Goal: Task Accomplishment & Management: Complete application form

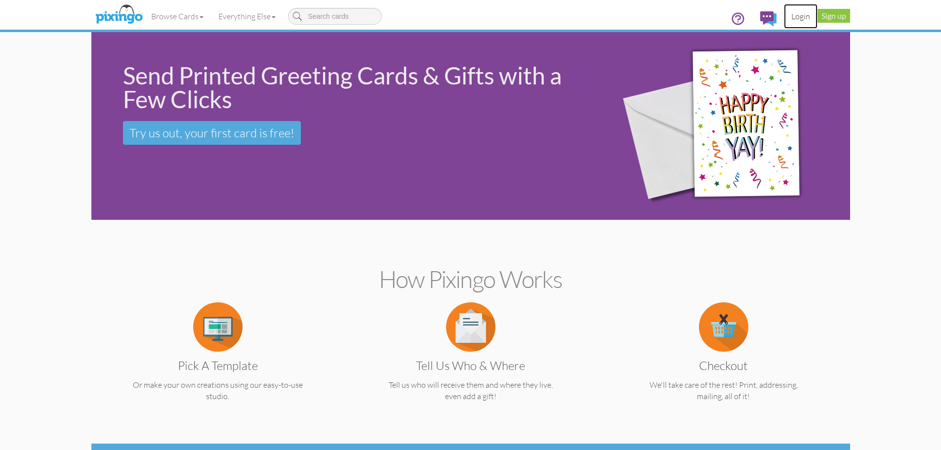
click at [804, 14] on link "Login" at bounding box center [801, 16] width 34 height 25
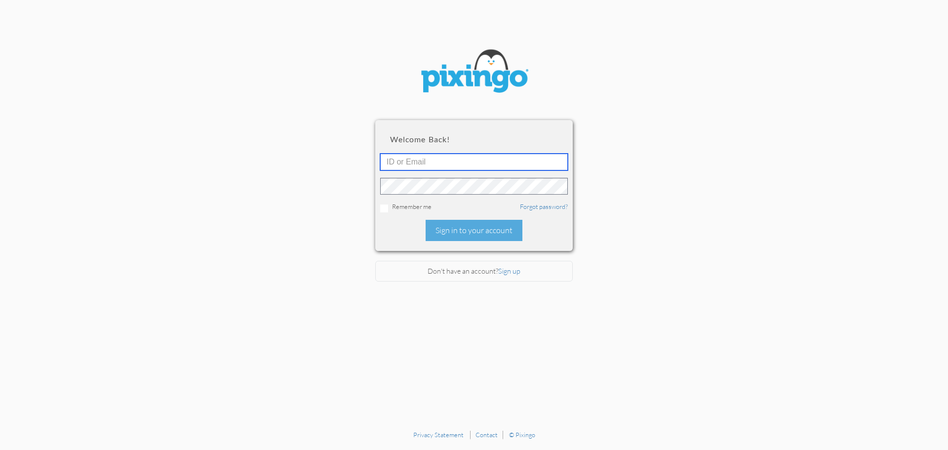
type input "todd@superiorseniormarkets.com"
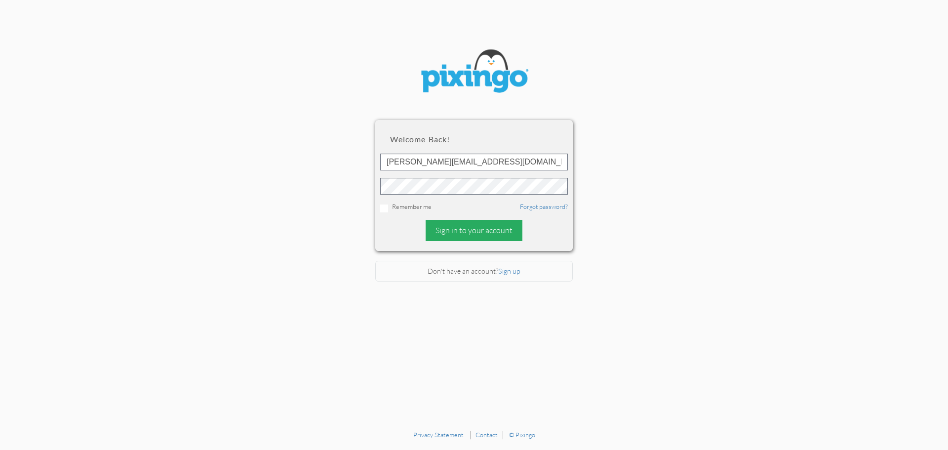
click at [467, 231] on div "Sign in to your account" at bounding box center [474, 230] width 97 height 21
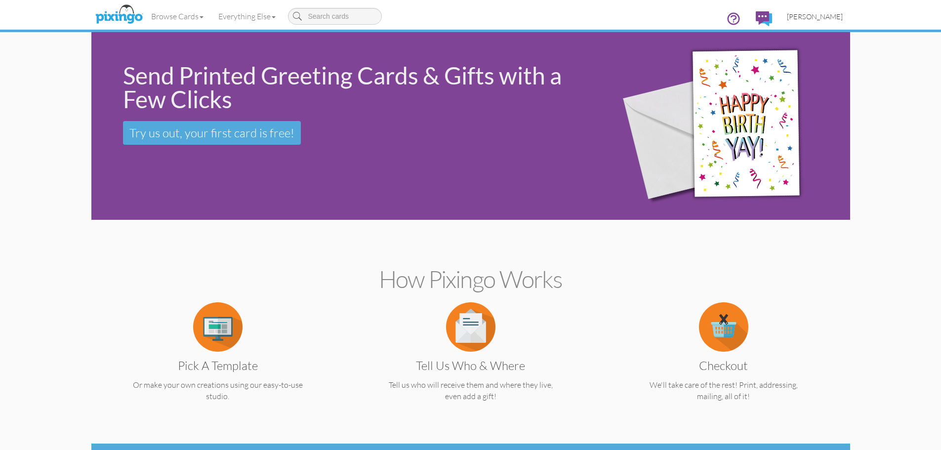
click at [832, 12] on span "[PERSON_NAME]" at bounding box center [815, 16] width 56 height 8
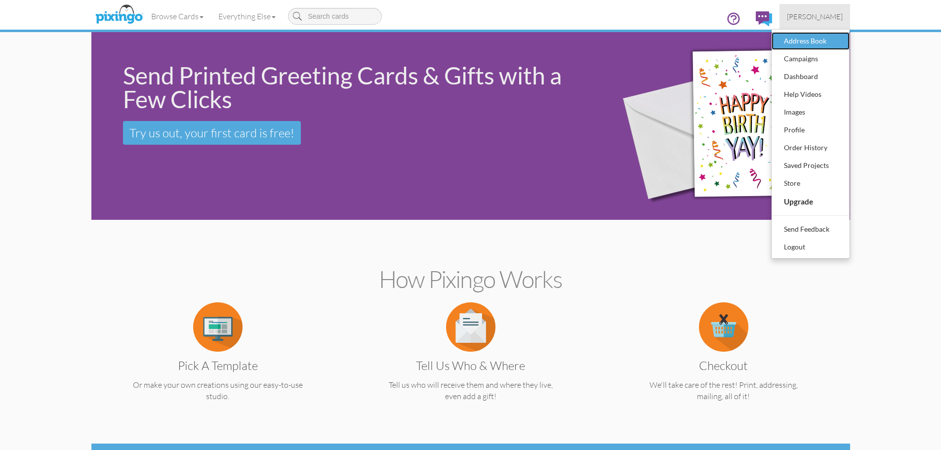
click at [806, 40] on div "Address Book" at bounding box center [810, 41] width 58 height 15
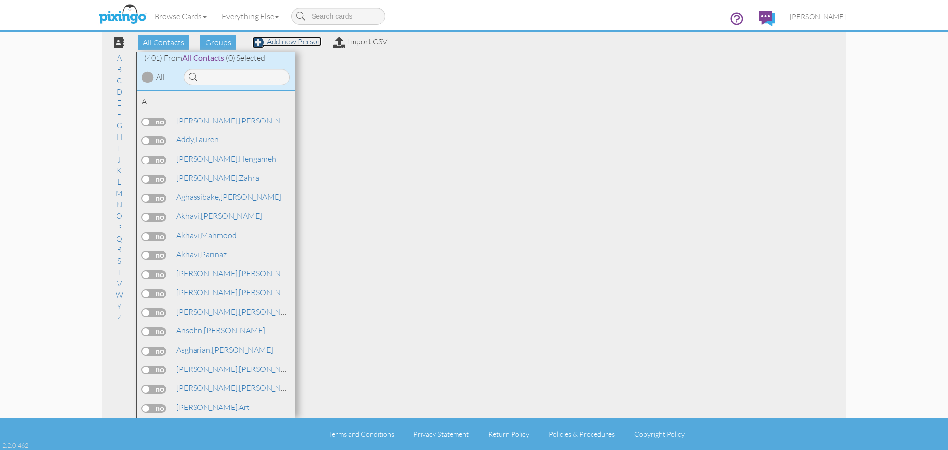
click at [294, 42] on link "Add new Person" at bounding box center [287, 42] width 70 height 10
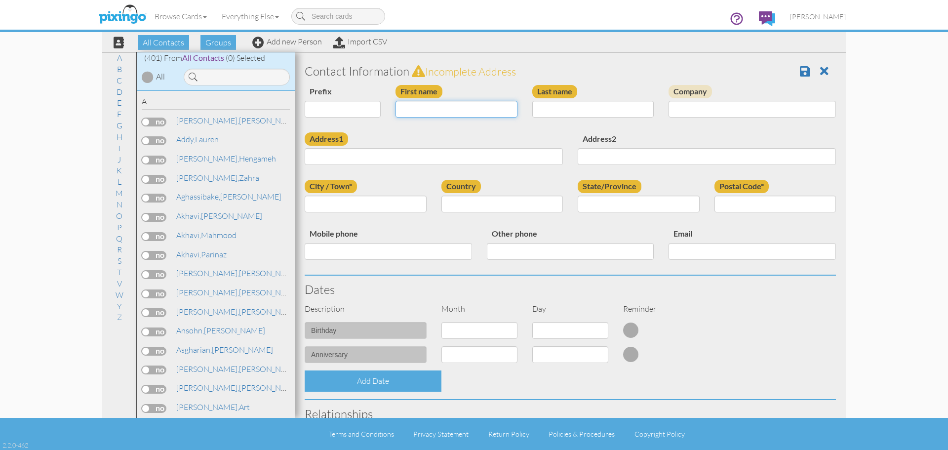
click at [419, 107] on input "First name" at bounding box center [457, 109] width 122 height 17
type input "[PERSON_NAME]"
type input "Cook"
type input "[STREET_ADDRESS]"
type input "Fairview"
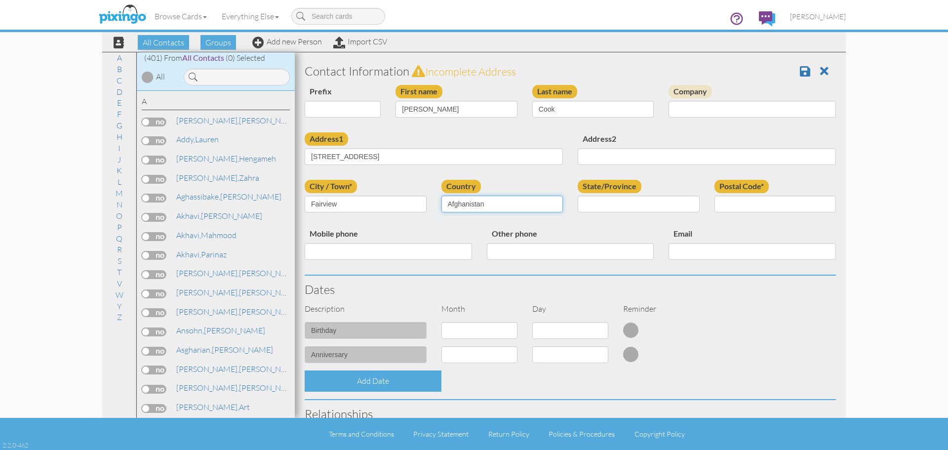
select select "object:1983"
select select "object:2281"
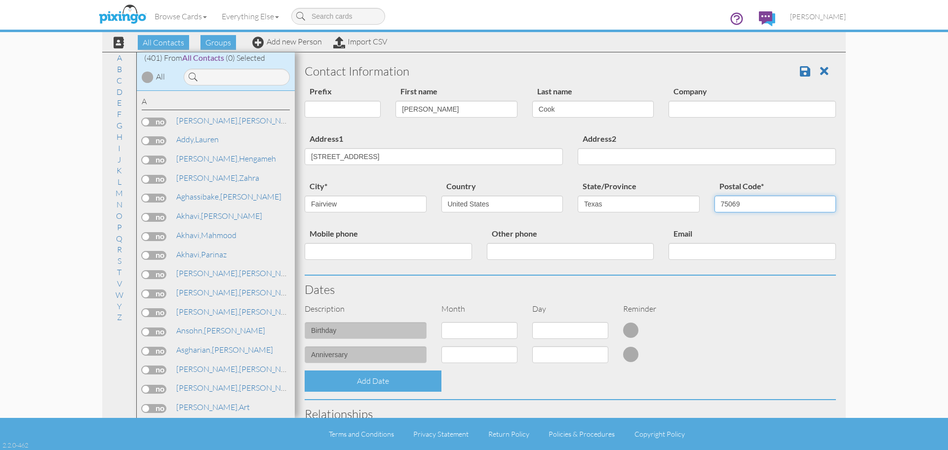
type input "75069"
click at [497, 329] on select "1 - Jan 2 - Feb 3 - Mar 4 - Apr 5 - May 6 - Jun 7 - Jul 8 - Aug 9 - Sep 10 - Oc…" at bounding box center [479, 330] width 76 height 17
select select "object:1981"
click at [441, 322] on select "1 - Jan 2 - Feb 3 - Mar 4 - Apr 5 - May 6 - Jun 7 - Jul 8 - Aug 9 - Sep 10 - Oc…" at bounding box center [479, 330] width 76 height 17
click at [555, 333] on select "1 2 3 4 5 6 7 8 9 10 11 12 13 14 15 16 17 18 19 20 21 22 23 24 25 26 27 28 29 30" at bounding box center [570, 330] width 76 height 17
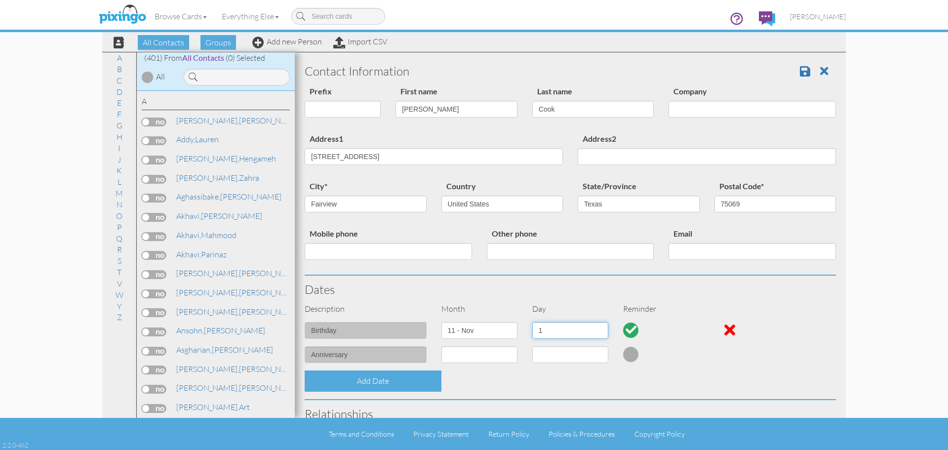
select select "number:10"
click at [532, 322] on select "1 2 3 4 5 6 7 8 9 10 11 12 13 14 15 16 17 18 19 20 21 22 23 24 25 26 27 28 29 30" at bounding box center [570, 330] width 76 height 17
click at [800, 71] on span at bounding box center [805, 71] width 10 height 12
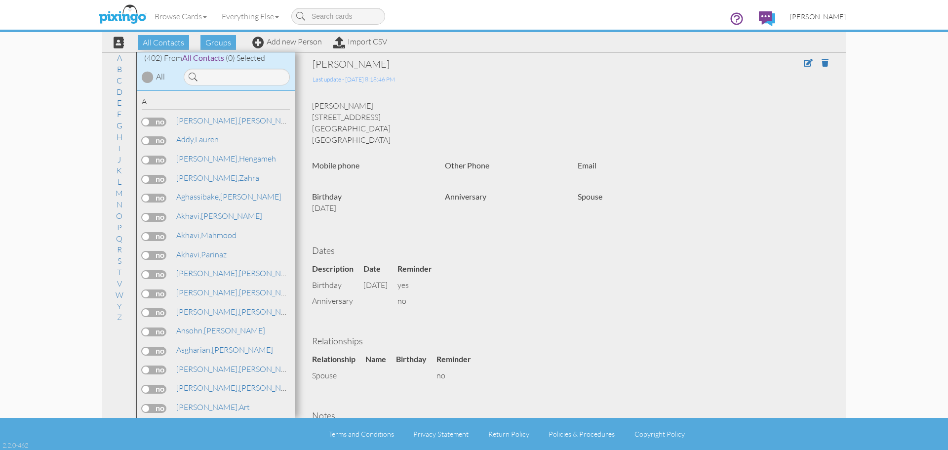
click at [831, 16] on span "[PERSON_NAME]" at bounding box center [818, 16] width 56 height 8
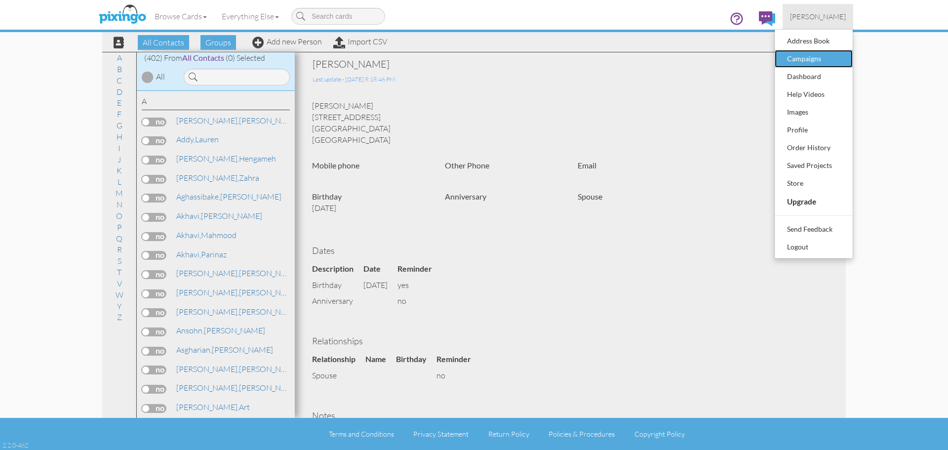
click at [808, 63] on div "Campaigns" at bounding box center [814, 58] width 58 height 15
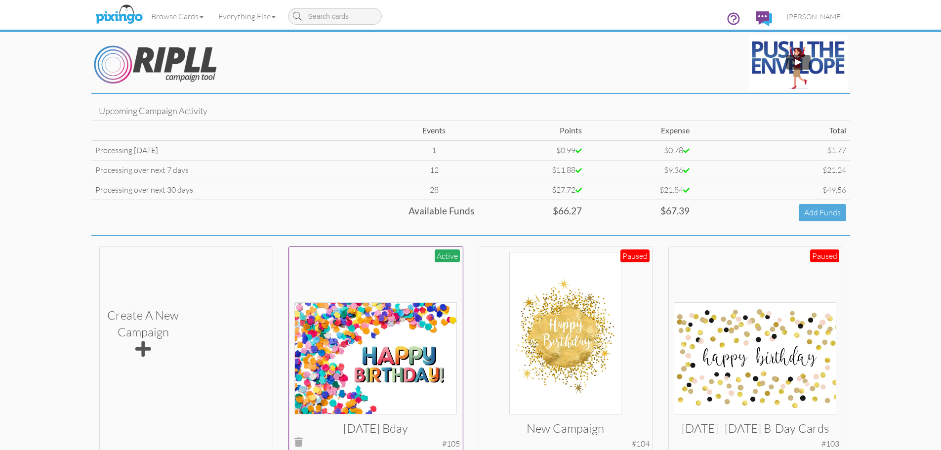
click at [395, 334] on img at bounding box center [375, 358] width 162 height 112
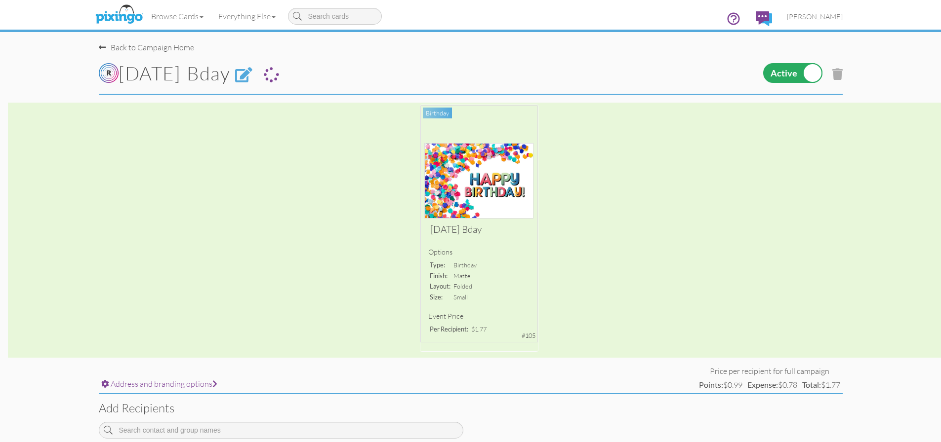
scroll to position [198, 0]
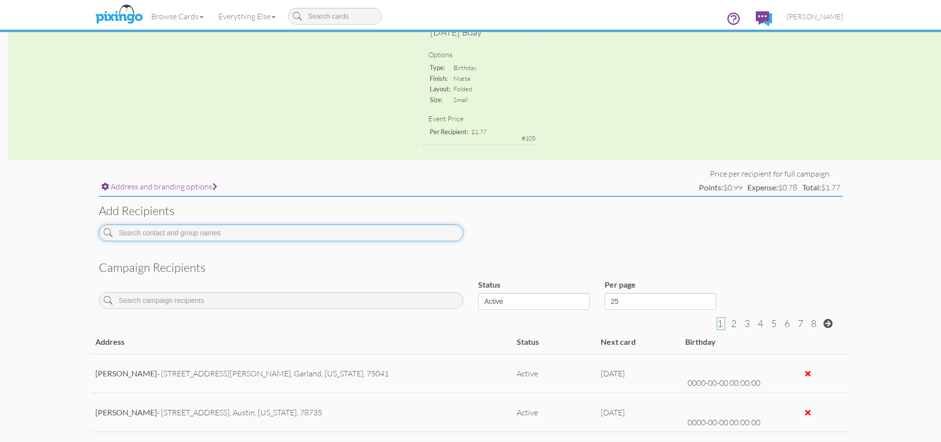
click at [221, 236] on input at bounding box center [281, 233] width 364 height 17
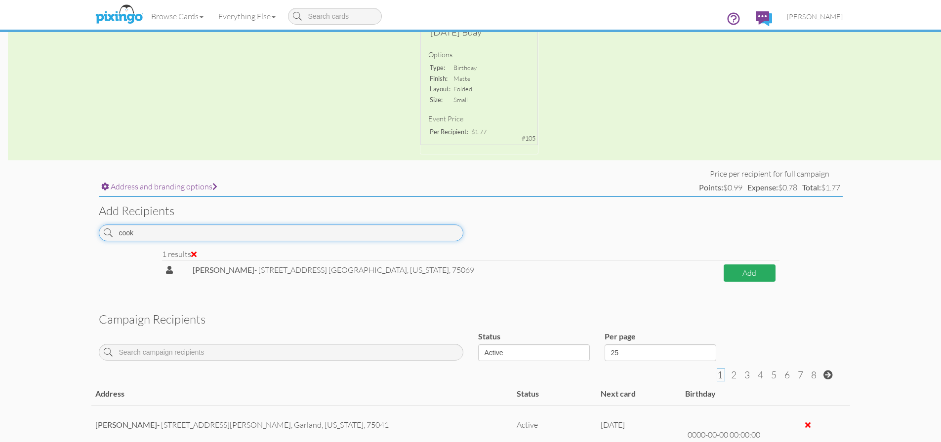
type input "cook"
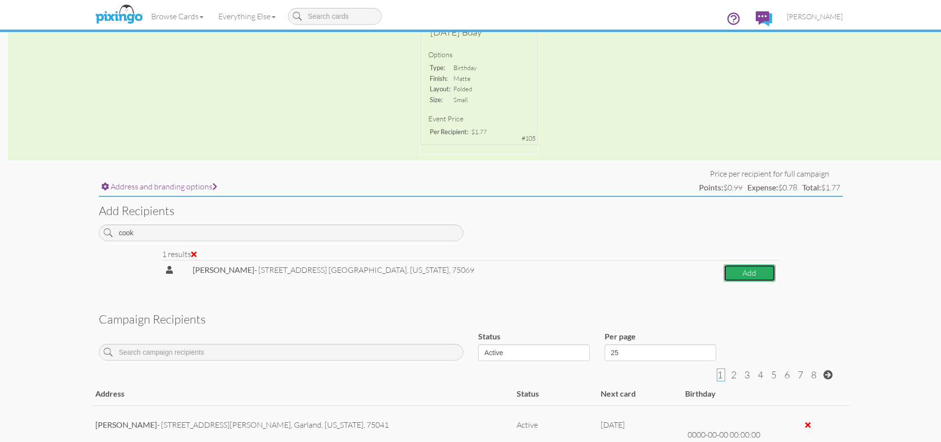
click at [733, 268] on button "Add" at bounding box center [749, 273] width 52 height 17
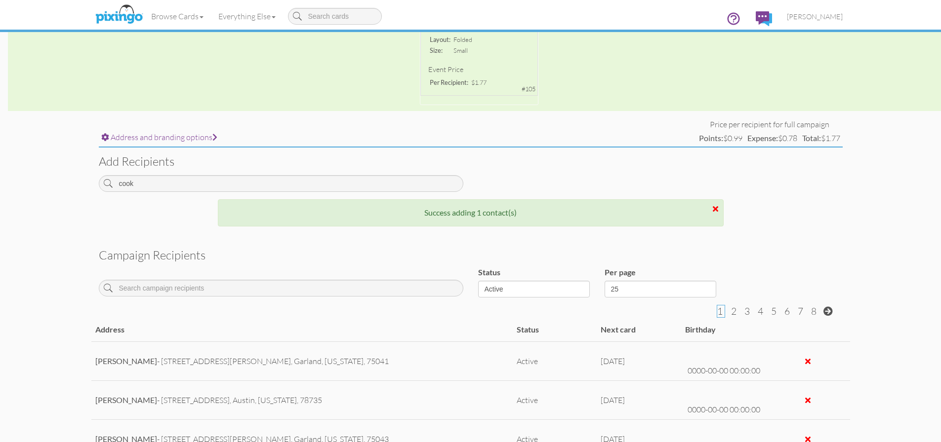
scroll to position [296, 0]
